Goal: Transaction & Acquisition: Register for event/course

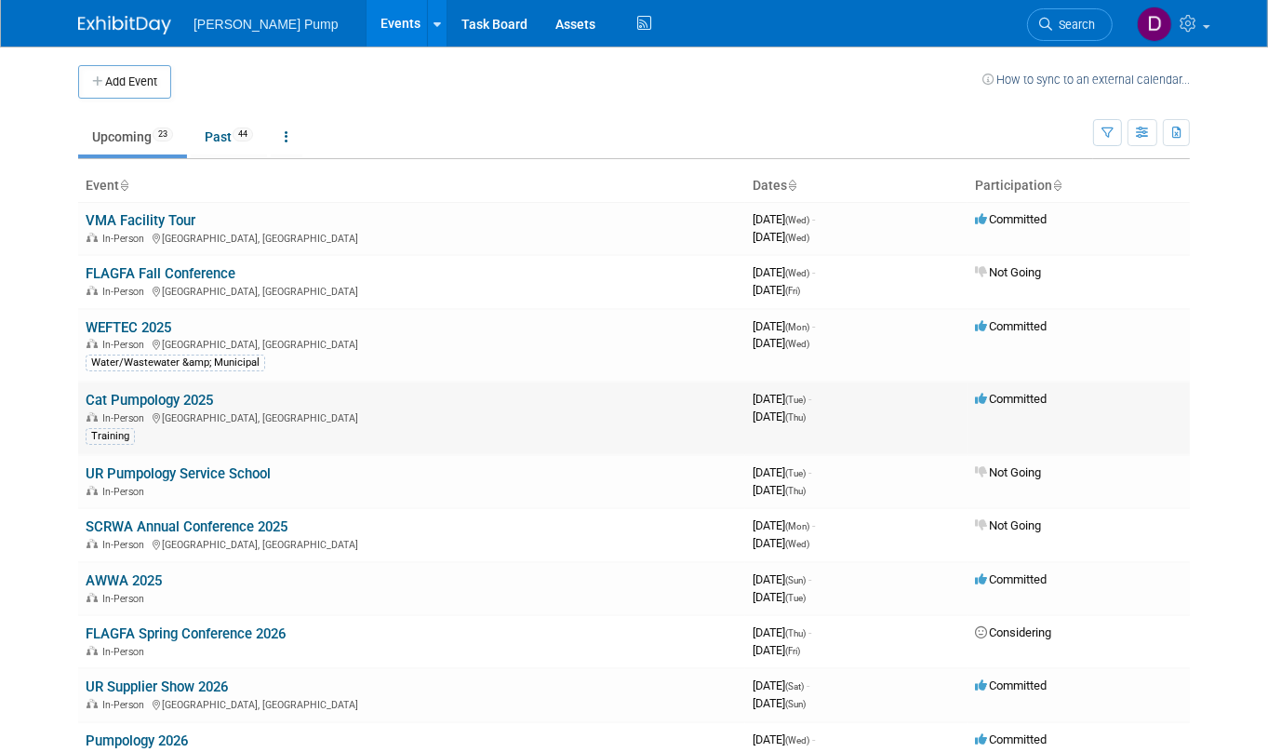
click at [116, 412] on span "In-Person" at bounding box center [125, 418] width 47 height 12
click at [116, 409] on div "In-Person [GEOGRAPHIC_DATA], [GEOGRAPHIC_DATA]" at bounding box center [412, 416] width 652 height 15
drag, startPoint x: 116, startPoint y: 409, endPoint x: 115, endPoint y: 392, distance: 16.8
click at [115, 392] on link "Cat Pumpology 2025" at bounding box center [149, 400] width 127 height 17
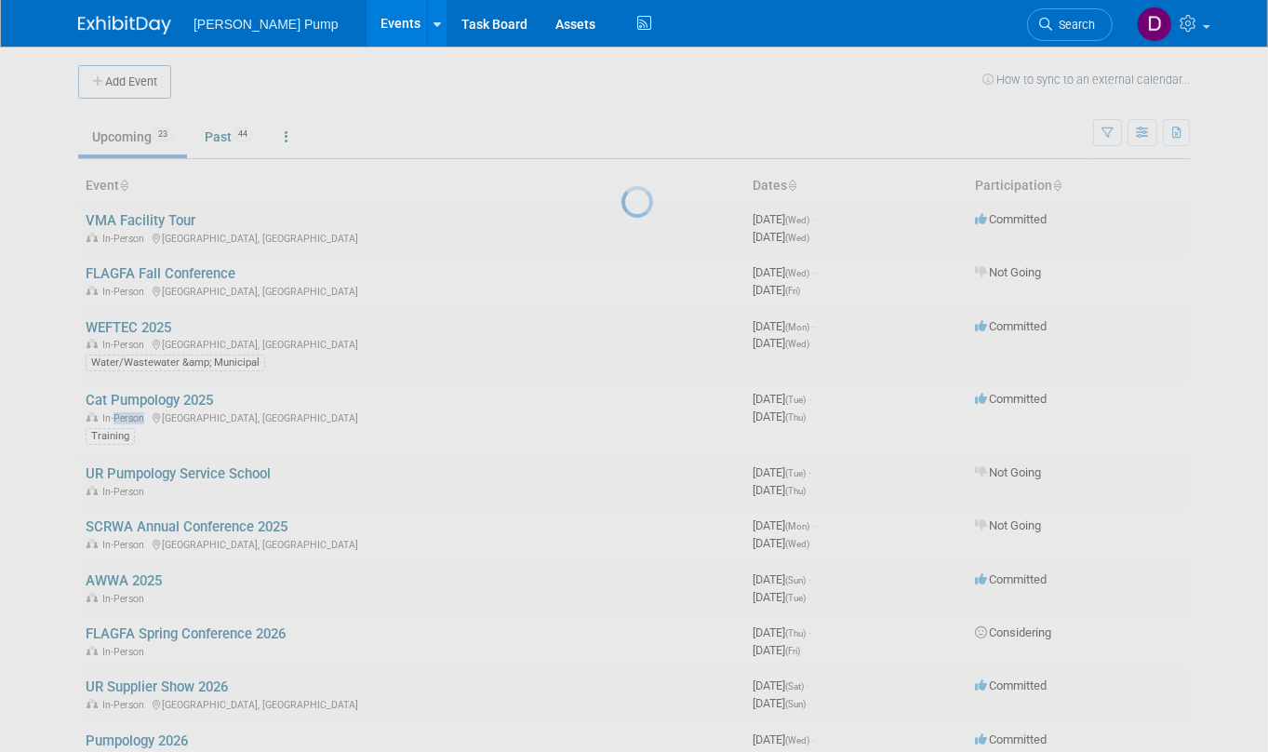
click at [622, 392] on div at bounding box center [635, 376] width 26 height 752
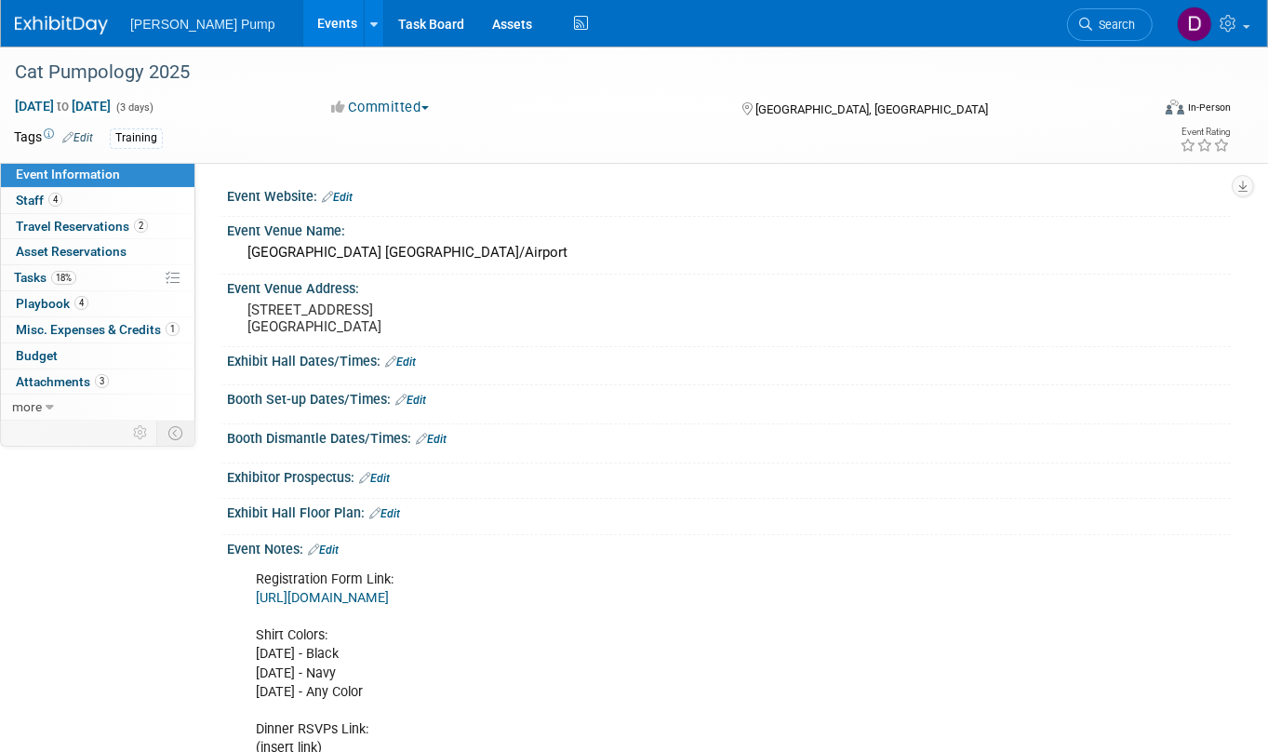
click at [389, 595] on link "https://docs.google.com/spreadsheets/d/1F5aeDXCvskBUoCl8osifMppLf7ZovcyBcaisutv…" at bounding box center [322, 598] width 133 height 16
click at [1244, 25] on span at bounding box center [1246, 27] width 7 height 4
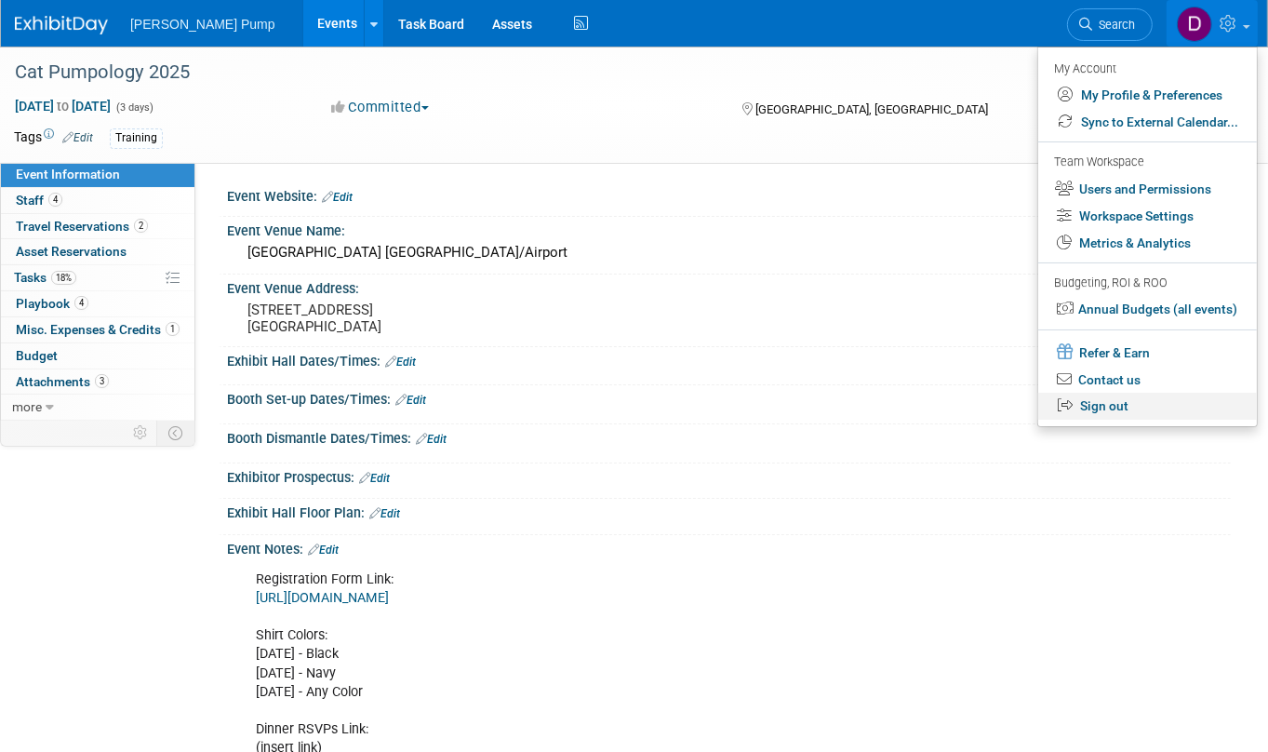
click at [1113, 412] on link "Sign out" at bounding box center [1147, 406] width 219 height 27
